Goal: Transaction & Acquisition: Purchase product/service

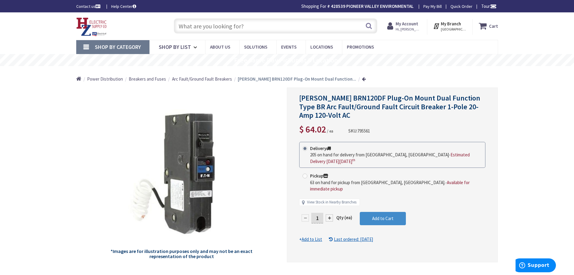
click at [328, 214] on div at bounding box center [329, 217] width 7 height 7
type input "2"
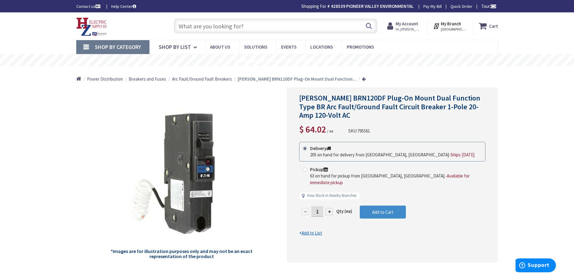
click at [331, 208] on div at bounding box center [329, 211] width 7 height 7
type input "2"
type input "[STREET_ADDRESS][US_STATE]"
click at [391, 209] on span "Add to Cart" at bounding box center [382, 212] width 21 height 6
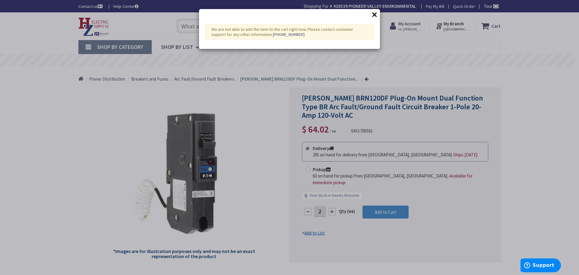
click at [374, 15] on button "×" at bounding box center [374, 14] width 9 height 9
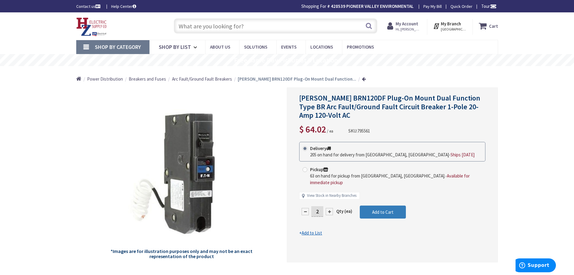
click at [382, 209] on span "Add to Cart" at bounding box center [382, 212] width 21 height 6
click at [87, 24] on img at bounding box center [91, 26] width 31 height 19
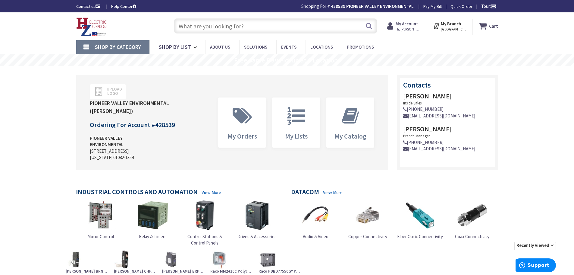
click at [256, 26] on input "text" at bounding box center [276, 25] width 204 height 15
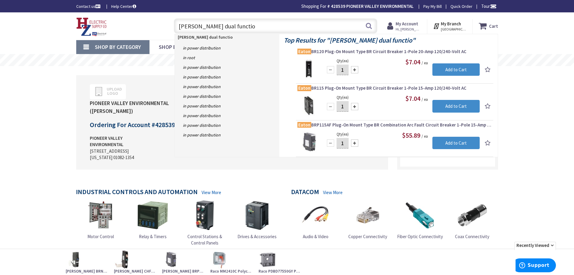
type input "eaton dual function"
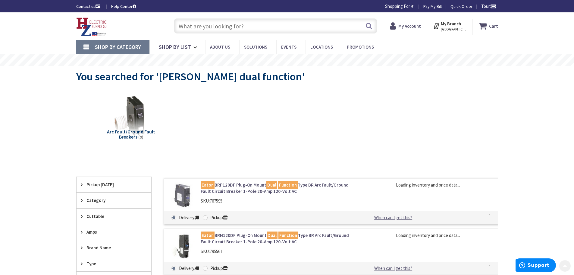
scroll to position [151, 0]
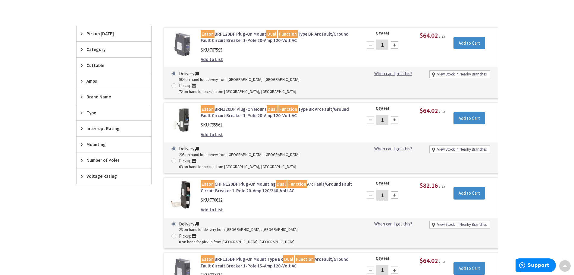
click at [324, 106] on link "Eaton BRN120DF Plug-On Mount Dual Function Type BR Arc Fault/Ground Fault Circu…" at bounding box center [278, 112] width 154 height 13
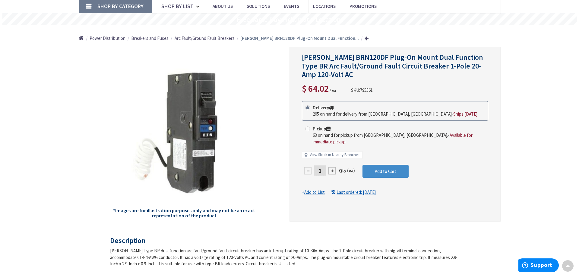
scroll to position [30, 0]
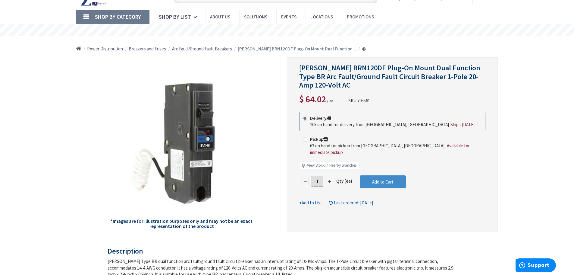
click at [328, 178] on div at bounding box center [329, 181] width 7 height 7
type input "2"
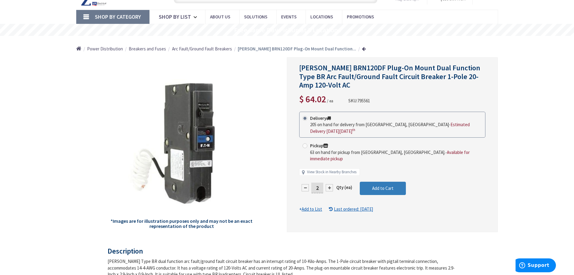
click at [379, 185] on span "Add to Cart" at bounding box center [382, 188] width 21 height 6
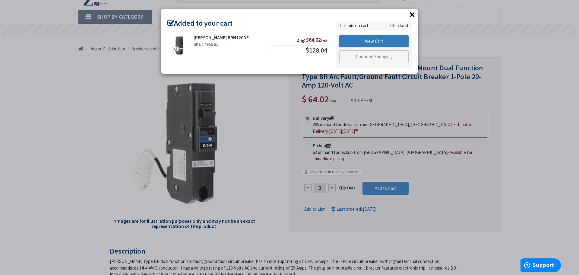
click at [358, 43] on link "View Cart" at bounding box center [373, 41] width 69 height 13
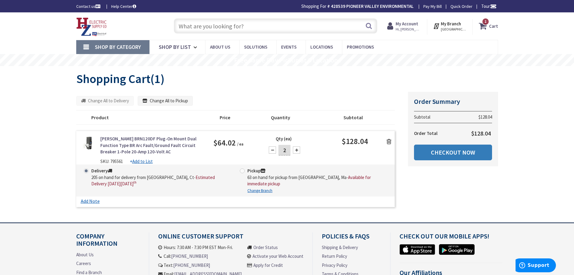
click at [483, 154] on link "Checkout Now" at bounding box center [453, 152] width 78 height 16
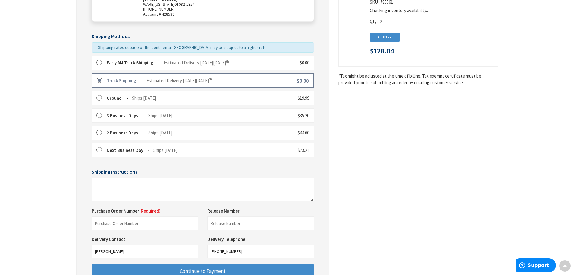
scroll to position [151, 0]
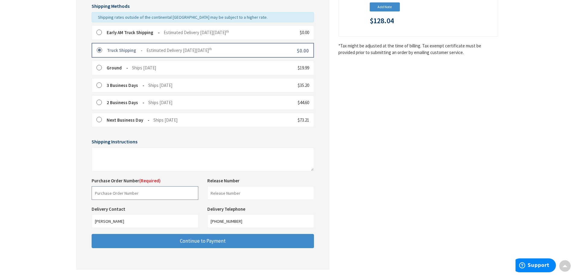
click at [119, 192] on input "text" at bounding box center [145, 193] width 107 height 14
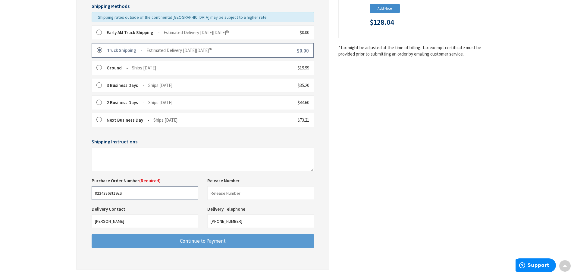
type input "82243868t19ES"
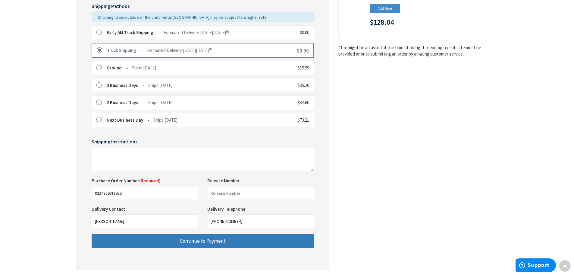
click at [290, 243] on button "Continue to Payment" at bounding box center [203, 241] width 223 height 14
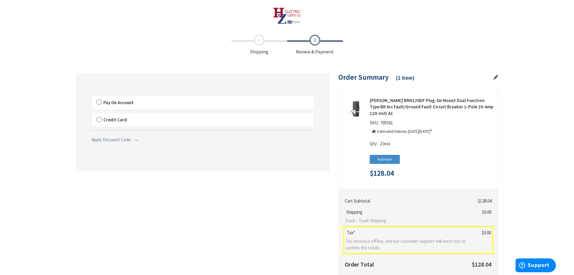
click at [98, 100] on label "Pay On Account" at bounding box center [203, 103] width 222 height 14
click at [92, 97] on input "Pay On Account" at bounding box center [92, 97] width 0 height 0
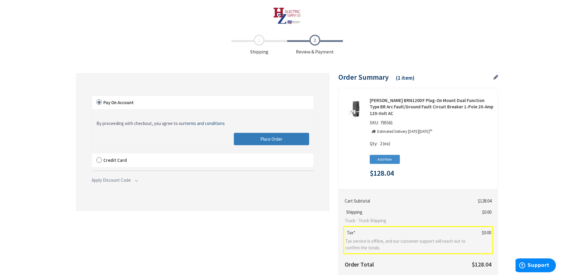
click at [290, 141] on button "Place Order" at bounding box center [271, 139] width 75 height 13
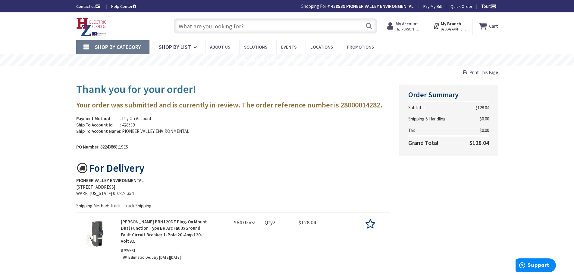
click at [89, 23] on img at bounding box center [91, 26] width 31 height 19
